Goal: Check status: Check status

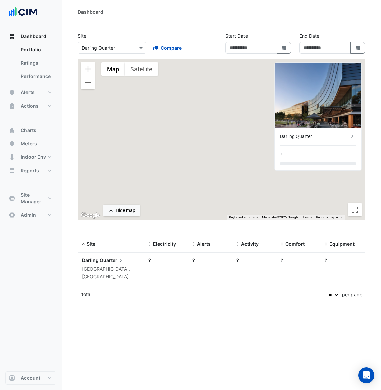
type input "**********"
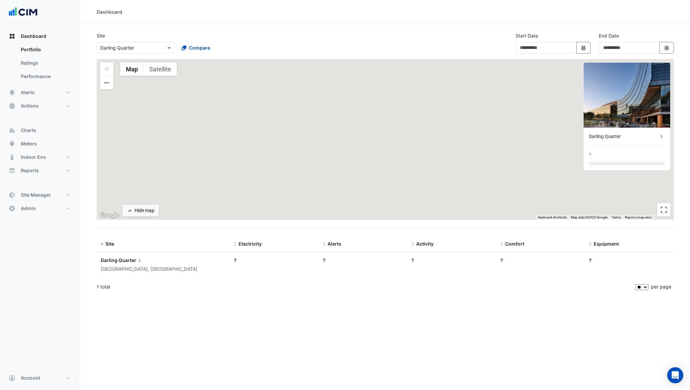
type input "**********"
